Goal: Task Accomplishment & Management: Use online tool/utility

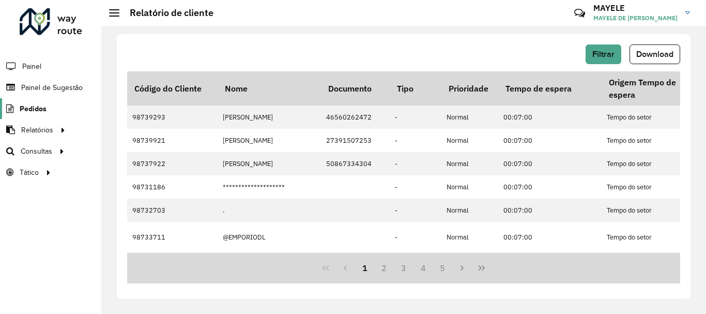
scroll to position [103, 0]
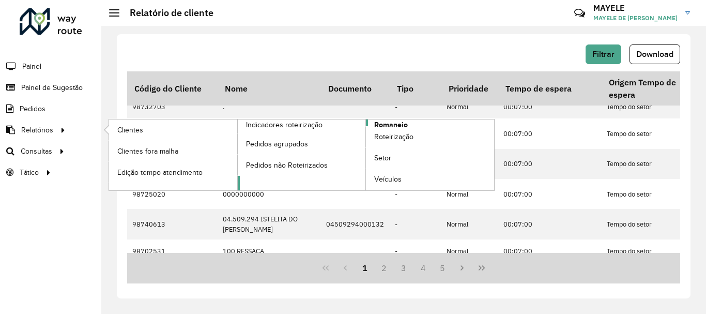
click at [378, 124] on span "Romaneio" at bounding box center [391, 124] width 34 height 11
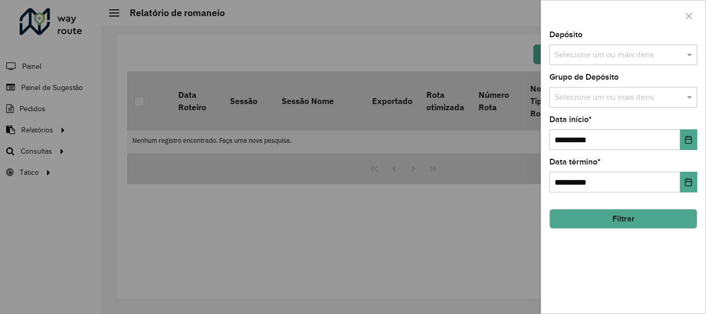
click at [662, 57] on input "text" at bounding box center [618, 55] width 132 height 12
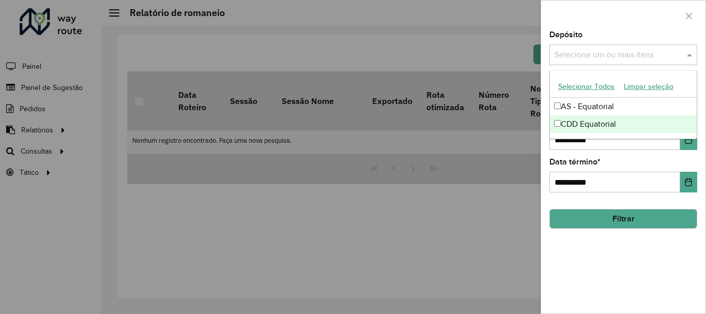
click at [588, 127] on div "CDD Equatorial" at bounding box center [623, 124] width 147 height 18
click at [687, 141] on icon "Choose Date" at bounding box center [688, 139] width 8 height 8
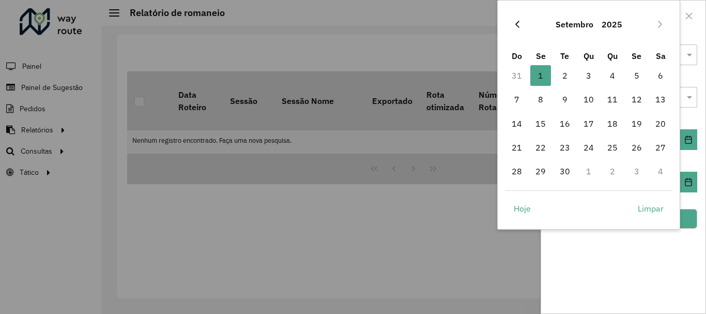
click at [524, 21] on button "Previous Month" at bounding box center [517, 24] width 17 height 17
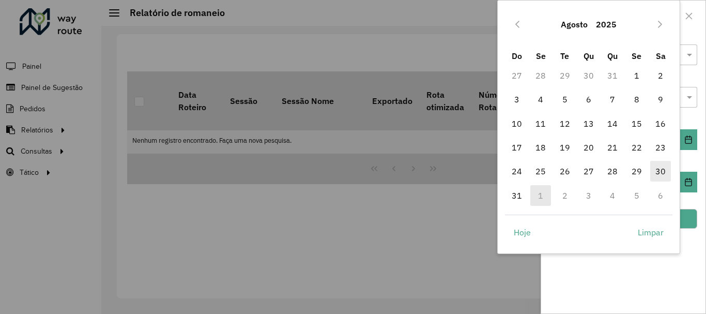
click at [663, 166] on span "30" at bounding box center [660, 171] width 21 height 21
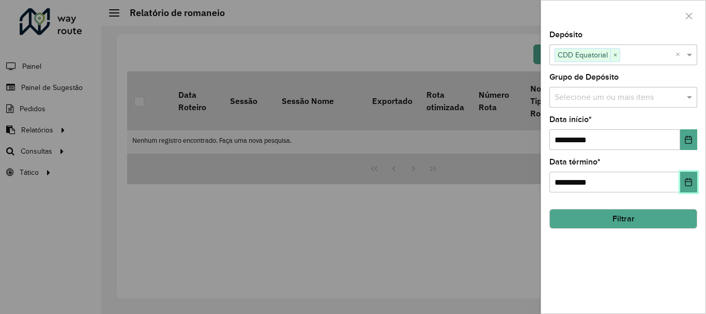
click at [688, 178] on icon "Choose Date" at bounding box center [688, 182] width 8 height 8
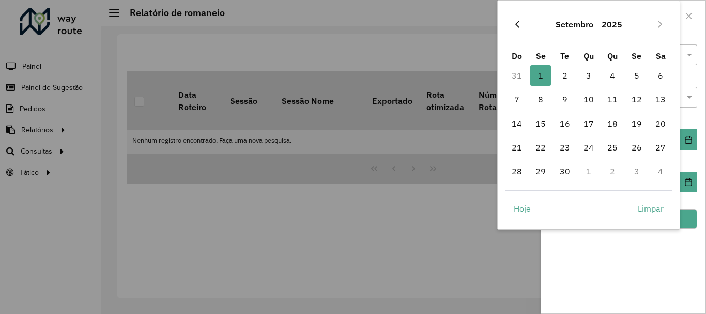
click at [519, 23] on icon "Previous Month" at bounding box center [517, 24] width 8 height 8
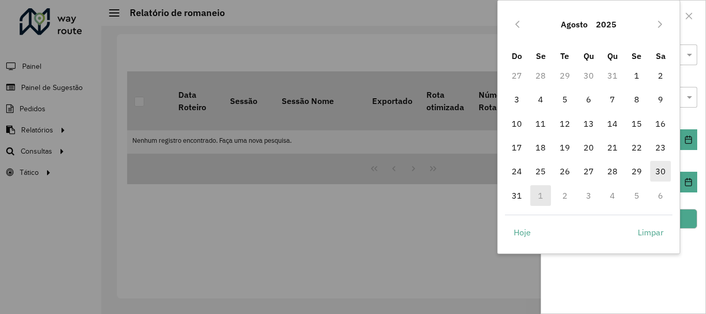
click at [662, 175] on span "30" at bounding box center [660, 171] width 21 height 21
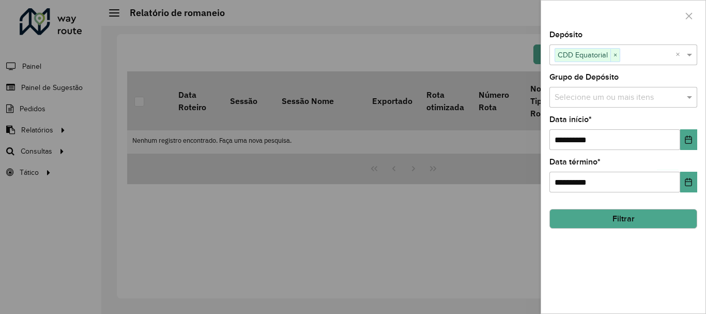
click at [661, 215] on button "Filtrar" at bounding box center [623, 219] width 148 height 20
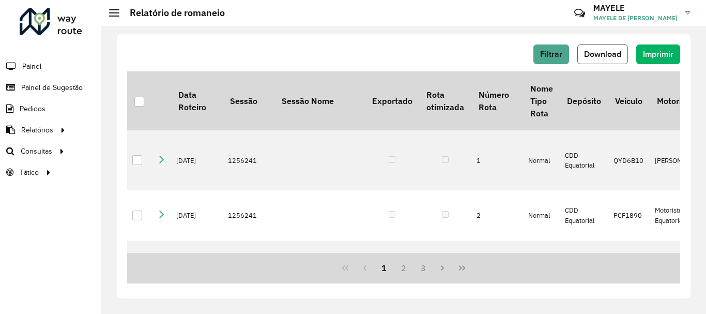
click at [597, 51] on span "Download" at bounding box center [602, 54] width 37 height 9
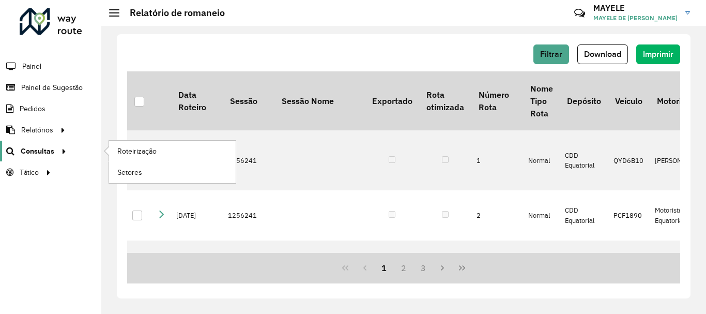
click at [39, 155] on span "Consultas" at bounding box center [38, 151] width 34 height 11
click at [129, 158] on link "Roteirização" at bounding box center [172, 151] width 127 height 21
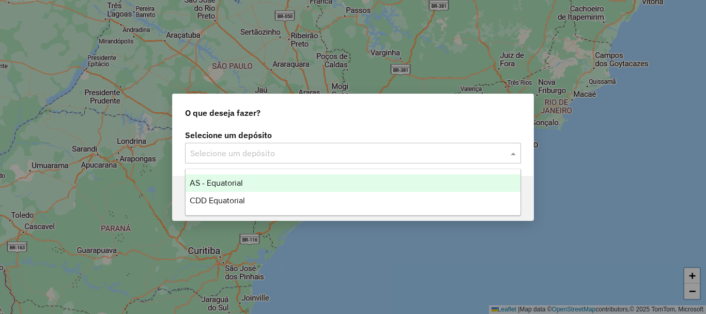
click at [232, 149] on input "text" at bounding box center [342, 153] width 305 height 12
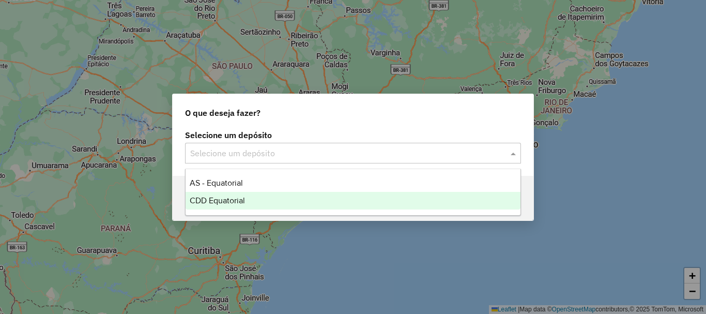
click at [227, 198] on span "CDD Equatorial" at bounding box center [217, 200] width 55 height 9
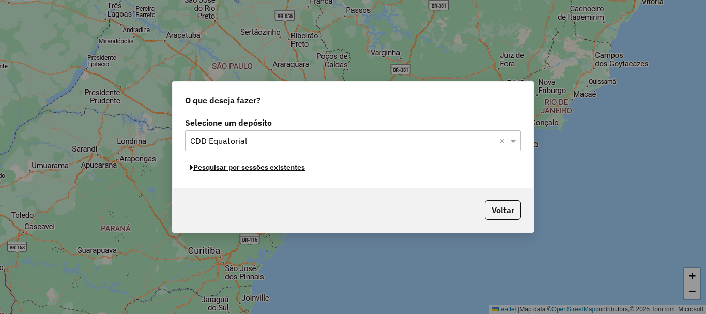
click at [286, 167] on button "Pesquisar por sessões existentes" at bounding box center [247, 167] width 125 height 16
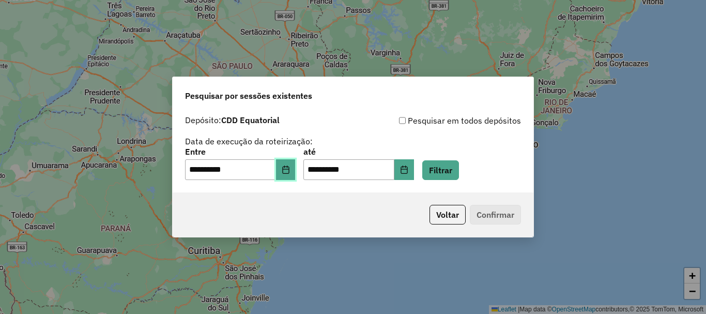
click at [289, 170] on icon "Choose Date" at bounding box center [285, 169] width 7 height 8
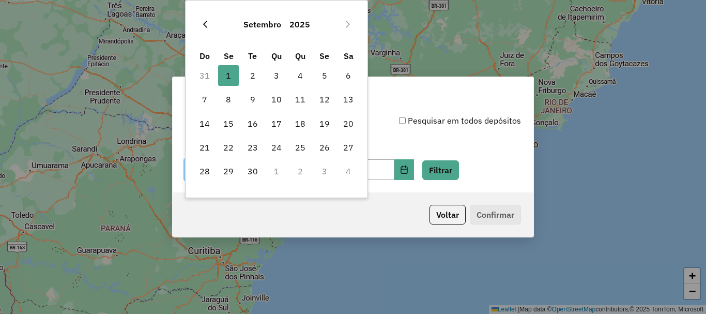
click at [210, 21] on button "Previous Month" at bounding box center [205, 24] width 17 height 17
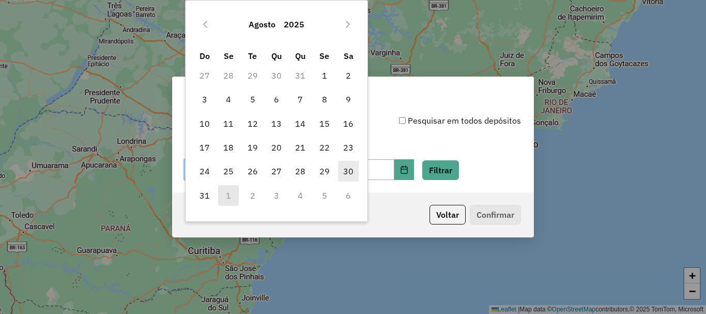
click at [347, 171] on span "30" at bounding box center [348, 171] width 21 height 21
type input "**********"
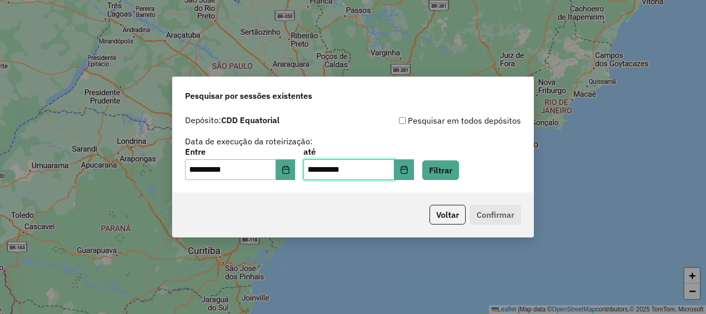
click at [394, 171] on input "**********" at bounding box center [348, 169] width 91 height 21
click at [412, 171] on button "Choose Date" at bounding box center [404, 169] width 20 height 21
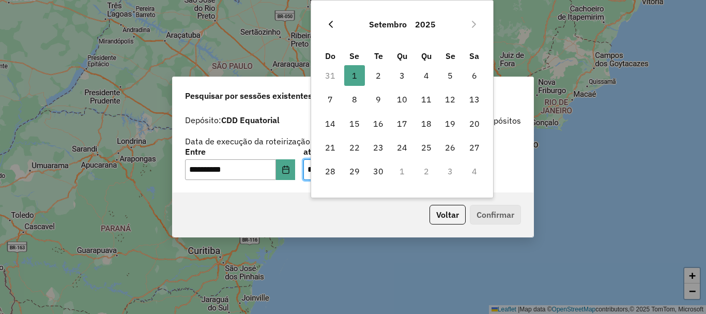
click at [323, 21] on button "Previous Month" at bounding box center [330, 24] width 17 height 17
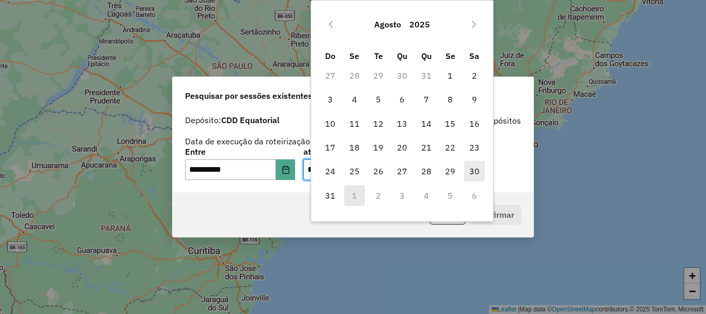
click at [467, 170] on span "30" at bounding box center [474, 171] width 21 height 21
type input "**********"
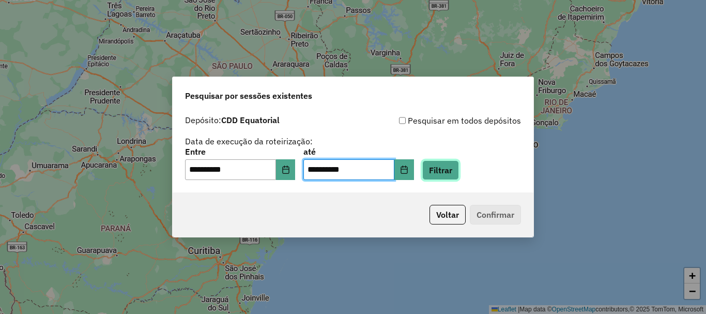
click at [443, 167] on button "Filtrar" at bounding box center [440, 170] width 37 height 20
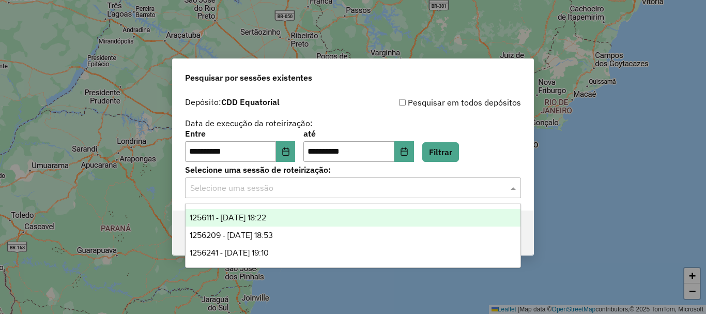
click at [253, 192] on input "text" at bounding box center [342, 188] width 305 height 12
click at [260, 217] on span "1256111 - 30/08/2025 18:22" at bounding box center [228, 217] width 76 height 9
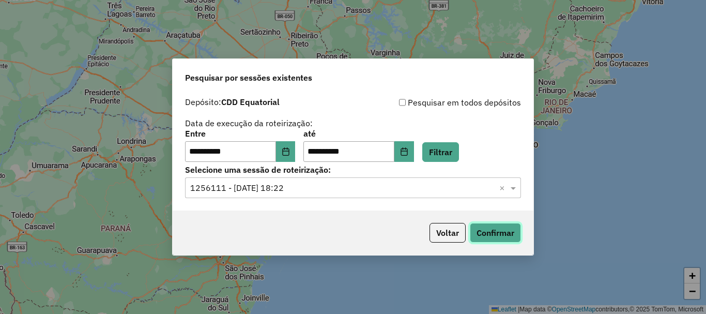
click at [478, 236] on button "Confirmar" at bounding box center [495, 233] width 51 height 20
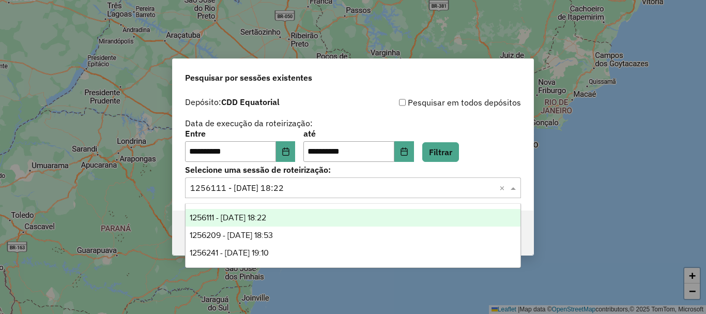
click at [320, 188] on input "text" at bounding box center [342, 188] width 305 height 12
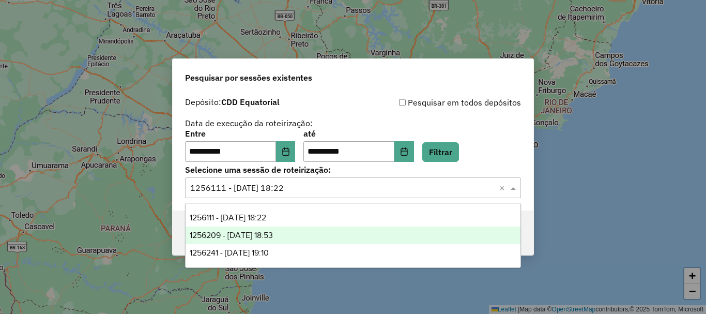
click at [253, 228] on div "1256209 - 30/08/2025 18:53" at bounding box center [353, 235] width 335 height 18
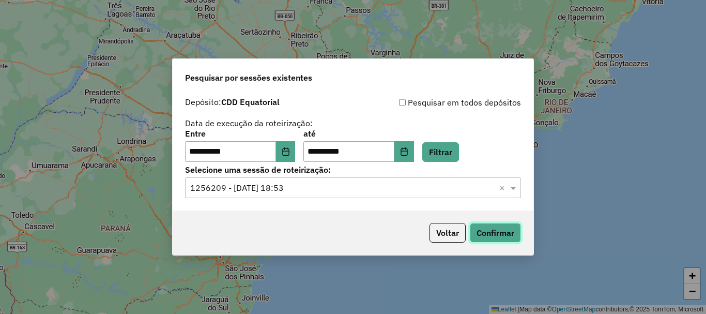
click at [488, 229] on button "Confirmar" at bounding box center [495, 233] width 51 height 20
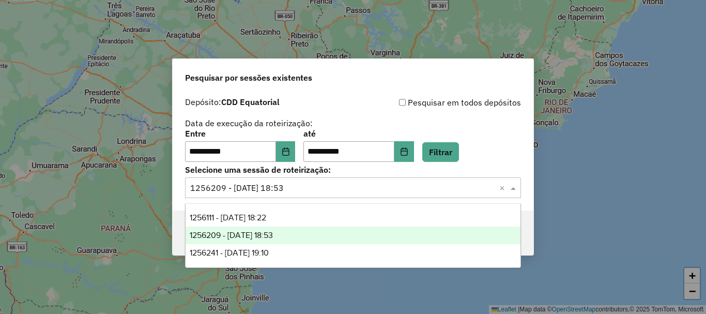
click at [313, 195] on div "Selecione uma sessão × 1256209 - 30/08/2025 18:53 ×" at bounding box center [353, 187] width 336 height 21
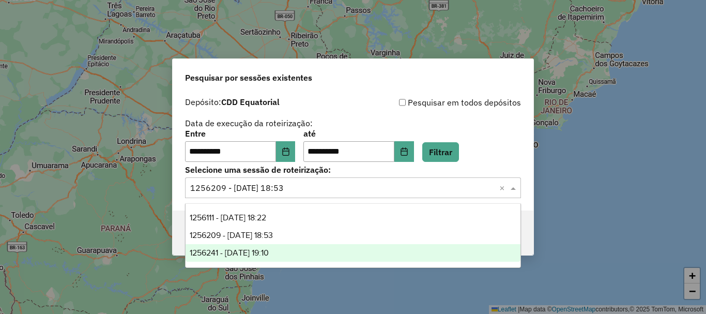
click at [262, 252] on span "1256241 - 30/08/2025 19:10" at bounding box center [229, 252] width 79 height 9
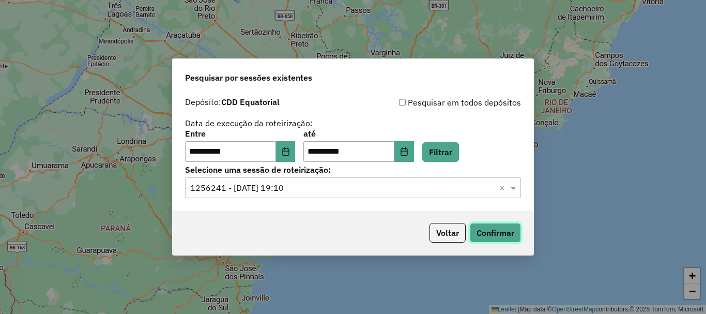
click at [483, 240] on button "Confirmar" at bounding box center [495, 233] width 51 height 20
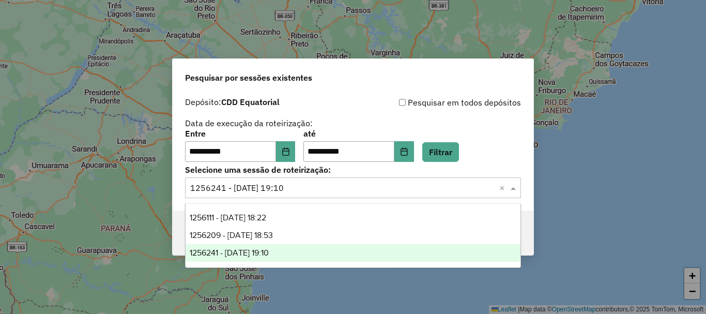
click at [364, 188] on input "text" at bounding box center [342, 188] width 305 height 12
click at [365, 188] on input "text" at bounding box center [342, 188] width 305 height 12
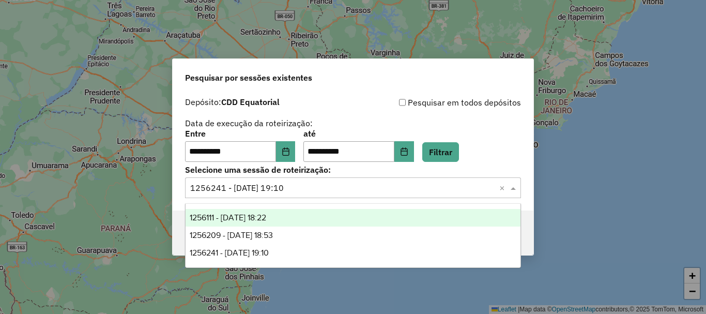
click at [519, 160] on div "**********" at bounding box center [353, 146] width 336 height 32
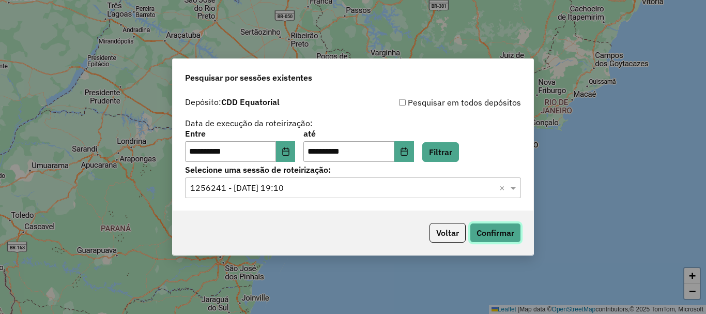
click at [513, 229] on button "Confirmar" at bounding box center [495, 233] width 51 height 20
click at [388, 178] on div "Selecione uma sessão × 1256241 - 30/08/2025 19:10 ×" at bounding box center [353, 187] width 336 height 21
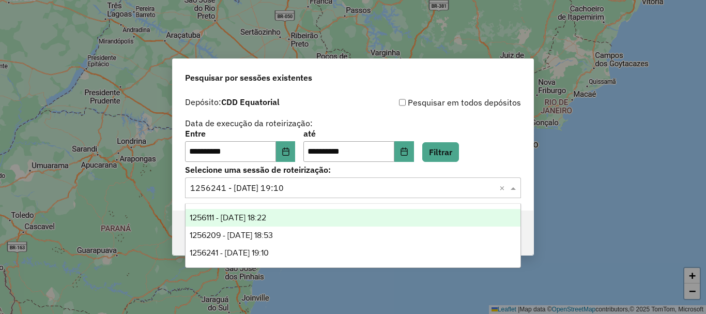
click at [296, 218] on div "1256111 - 30/08/2025 18:22" at bounding box center [353, 218] width 335 height 18
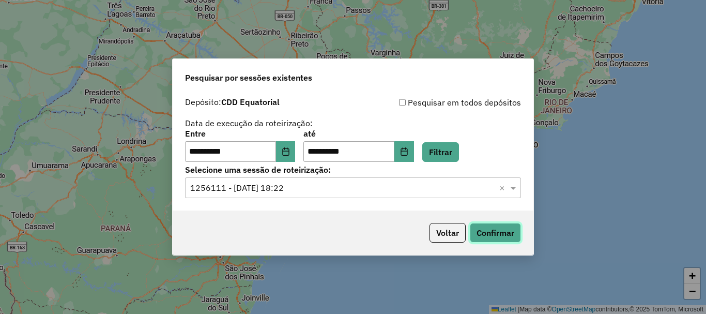
click at [499, 233] on button "Confirmar" at bounding box center [495, 233] width 51 height 20
click at [339, 176] on div "Selecione uma sessão de roteirização: Selecione uma sessão × 1256111 - 30/08/20…" at bounding box center [353, 182] width 336 height 32
click at [342, 188] on input "text" at bounding box center [342, 188] width 305 height 12
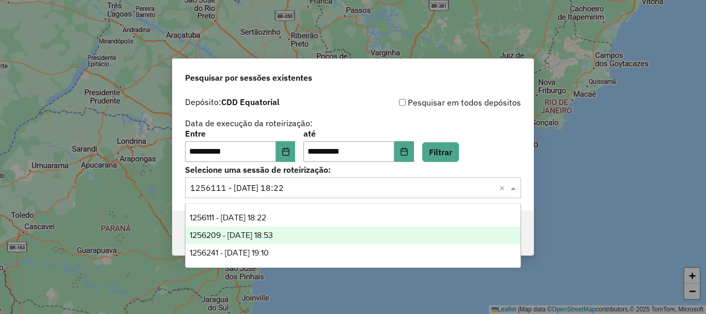
click at [267, 236] on span "1256209 - 30/08/2025 18:53" at bounding box center [231, 235] width 83 height 9
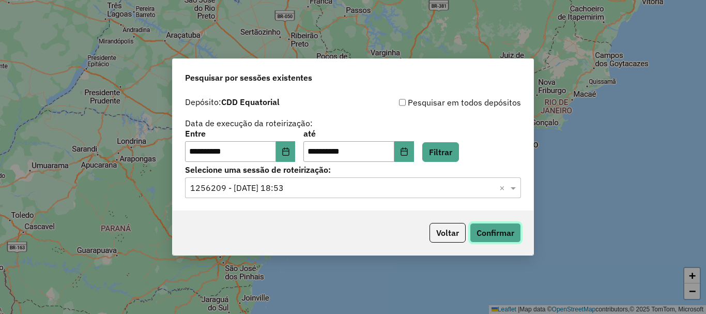
click at [513, 234] on button "Confirmar" at bounding box center [495, 233] width 51 height 20
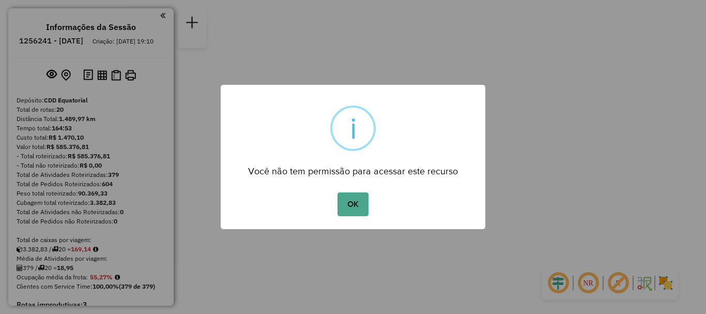
scroll to position [1141, 0]
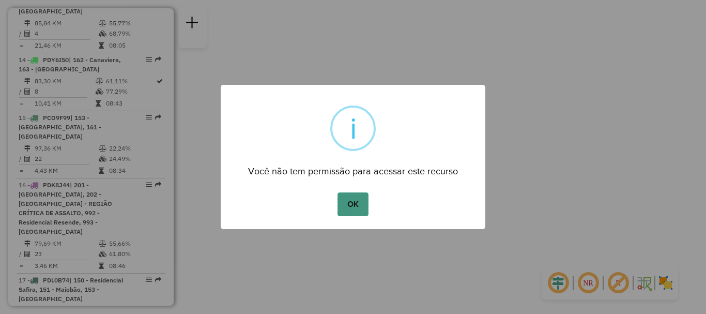
click at [358, 198] on button "OK" at bounding box center [352, 204] width 30 height 24
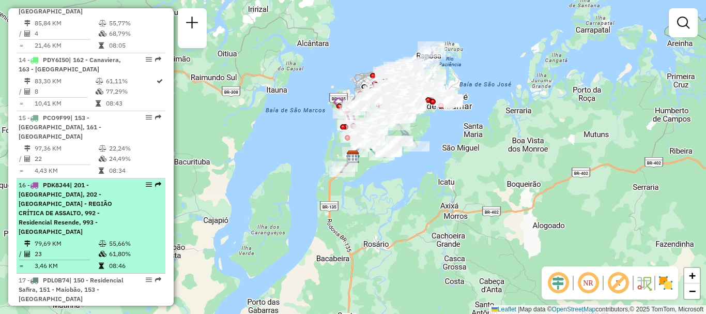
click at [126, 186] on div "16 - PDK8J44 | 201 - Vila Sarney, 202 - Morada do Sol - REGIÃO CRÍTICA DE ASSAL…" at bounding box center [91, 208] width 145 height 56
select select "**********"
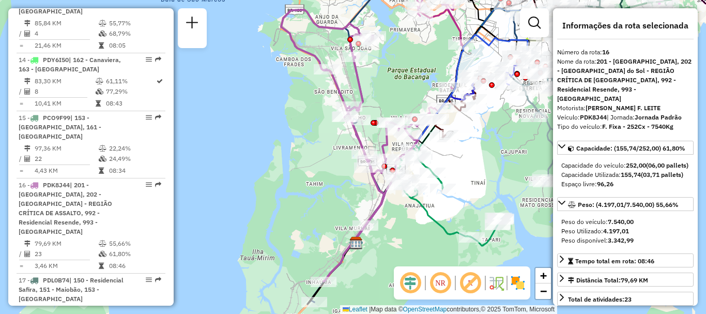
click at [412, 292] on em at bounding box center [410, 282] width 25 height 25
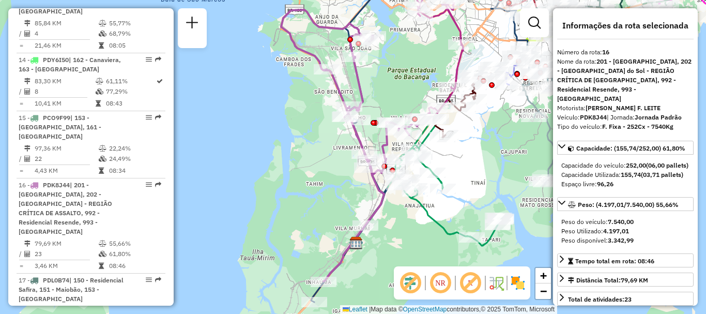
click at [452, 281] on em at bounding box center [440, 282] width 25 height 25
click at [523, 281] on img at bounding box center [518, 282] width 17 height 17
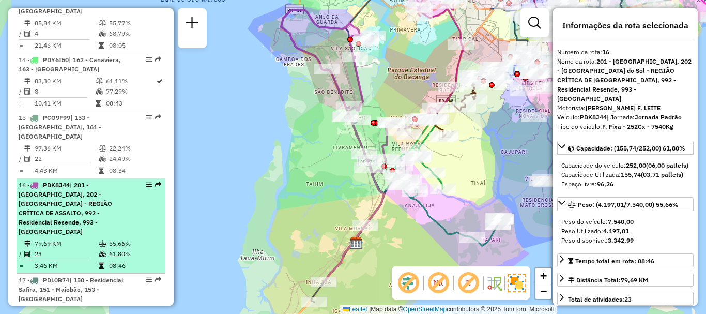
click at [142, 181] on div at bounding box center [145, 184] width 31 height 6
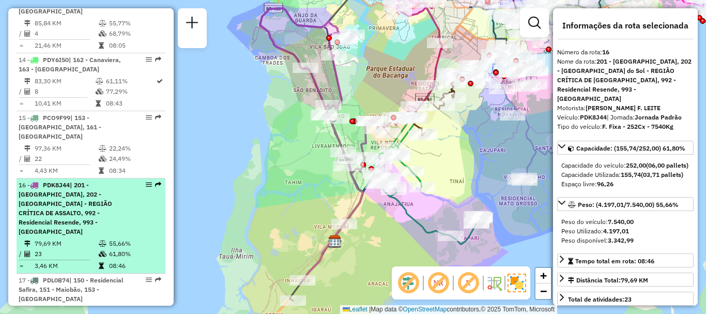
click at [142, 181] on div at bounding box center [145, 184] width 31 height 6
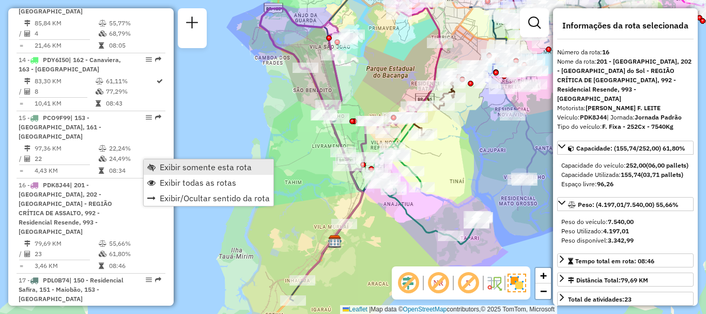
click at [183, 173] on link "Exibir somente esta rota" at bounding box center [209, 167] width 130 height 16
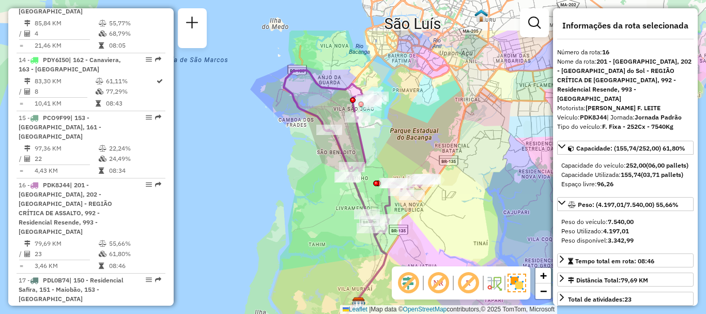
drag, startPoint x: 399, startPoint y: 154, endPoint x: 424, endPoint y: 224, distance: 74.0
click at [424, 224] on div "Janela de atendimento Grade de atendimento Capacidade Transportadoras Veículos …" at bounding box center [353, 157] width 706 height 314
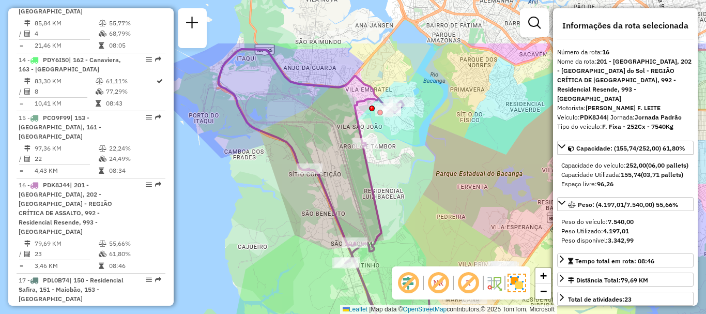
drag, startPoint x: 350, startPoint y: 204, endPoint x: 337, endPoint y: 279, distance: 76.0
click at [337, 279] on div "Janela de atendimento Grade de atendimento Capacidade Transportadoras Veículos …" at bounding box center [353, 157] width 706 height 314
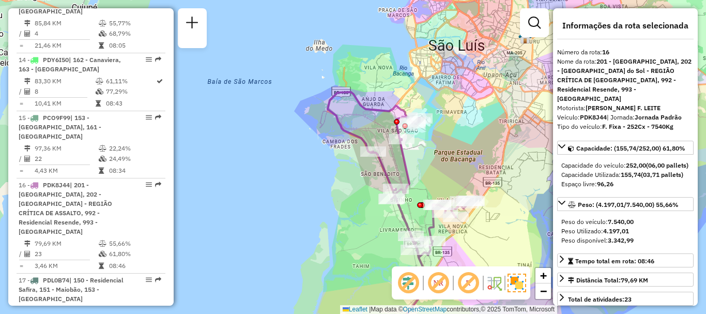
drag, startPoint x: 401, startPoint y: 199, endPoint x: 404, endPoint y: 168, distance: 30.7
click at [404, 168] on icon at bounding box center [400, 203] width 144 height 222
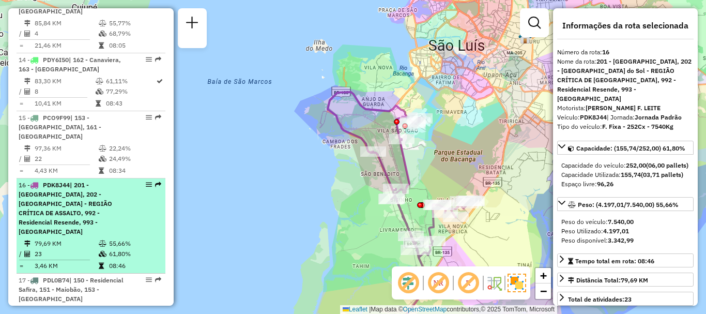
click at [146, 181] on em at bounding box center [149, 184] width 6 height 6
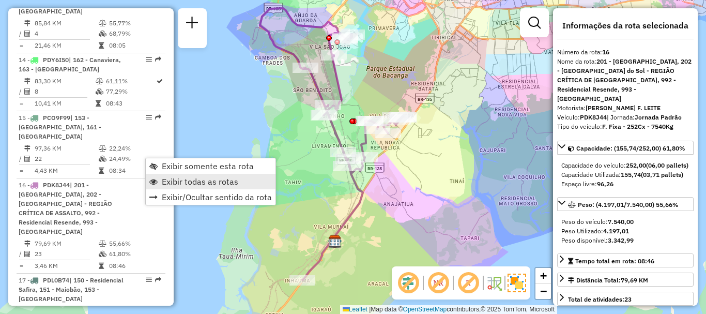
click at [153, 182] on span "Exibir todas as rotas" at bounding box center [153, 181] width 8 height 8
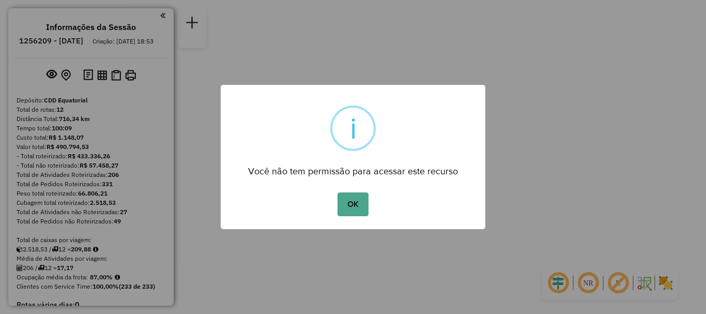
scroll to position [848, 0]
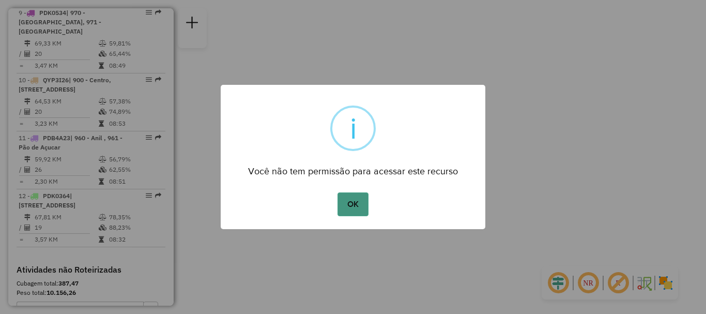
click at [361, 213] on button "OK" at bounding box center [352, 204] width 30 height 24
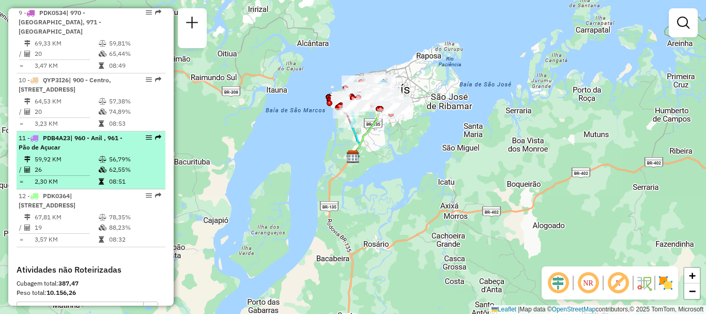
click at [109, 164] on td "56,79%" at bounding box center [135, 159] width 52 height 10
select select "**********"
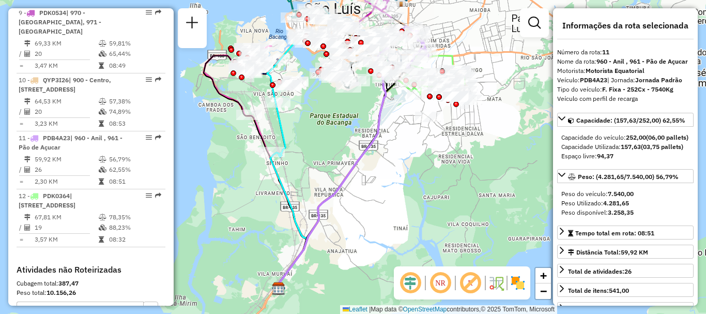
click at [415, 287] on em at bounding box center [410, 282] width 25 height 25
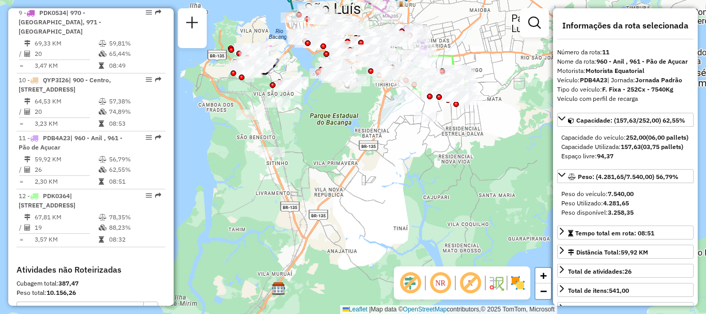
click at [442, 281] on em at bounding box center [440, 282] width 25 height 25
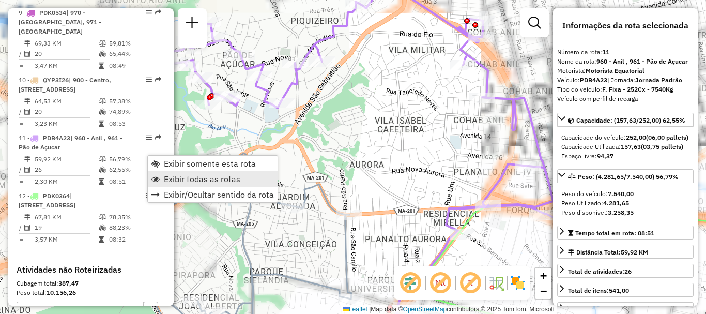
click at [176, 185] on link "Exibir todas as rotas" at bounding box center [213, 179] width 130 height 16
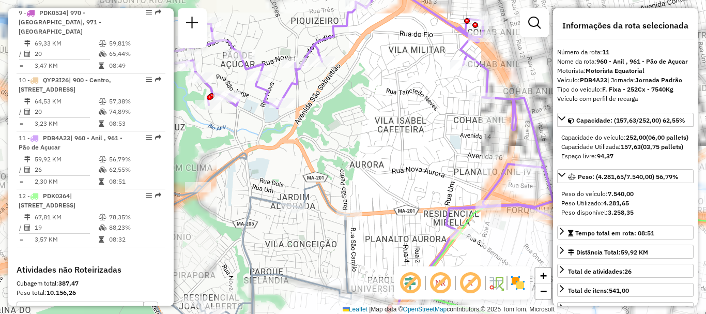
click at [176, 185] on link "Exibir todas as rotas" at bounding box center [213, 179] width 130 height 16
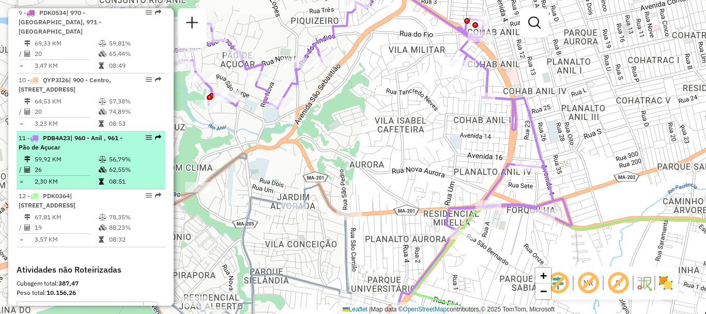
select select "**********"
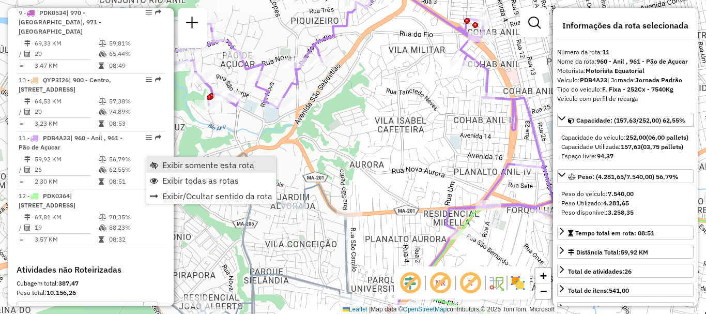
click at [172, 167] on span "Exibir somente esta rota" at bounding box center [208, 165] width 92 height 8
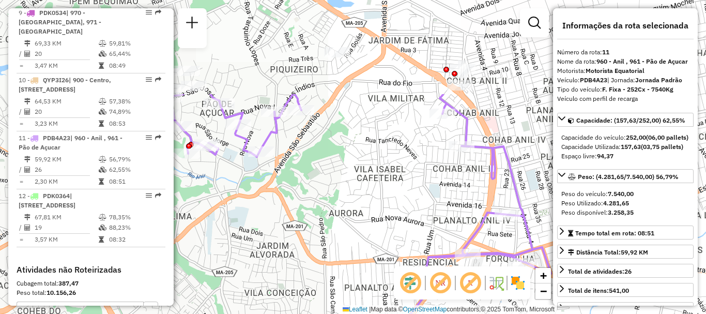
drag, startPoint x: 449, startPoint y: 203, endPoint x: 502, endPoint y: 329, distance: 136.4
click at [502, 313] on html "Aguarde... Pop-up bloqueado! Seu navegador bloqueou automáticamente a abertura …" at bounding box center [353, 157] width 706 height 314
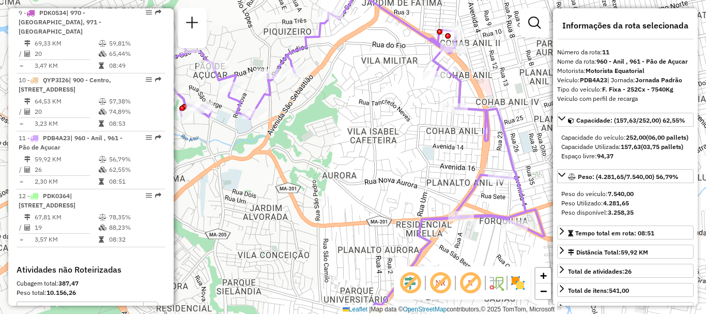
drag, startPoint x: 443, startPoint y: 193, endPoint x: 436, endPoint y: 155, distance: 38.3
click at [436, 155] on div "Janela de atendimento Grade de atendimento Capacidade Transportadoras Veículos …" at bounding box center [353, 157] width 706 height 314
